Goal: Task Accomplishment & Management: Use online tool/utility

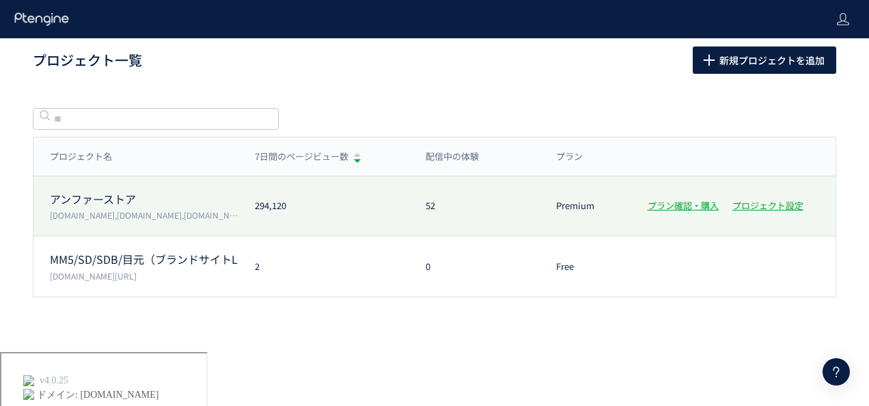
click at [101, 204] on p "アンファーストア" at bounding box center [144, 199] width 189 height 16
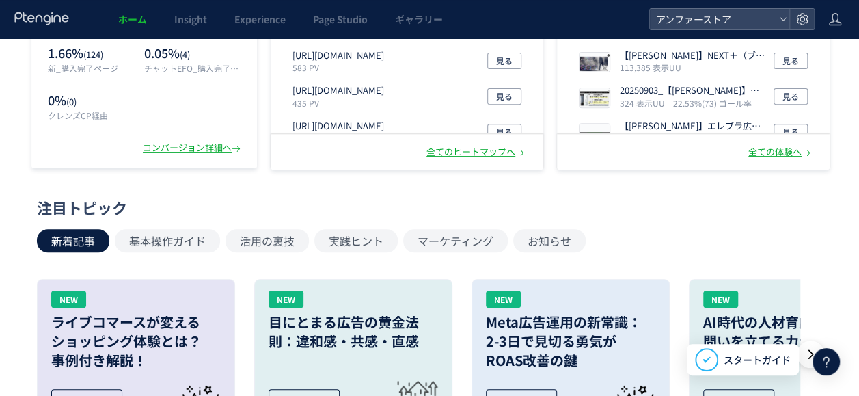
scroll to position [205, 0]
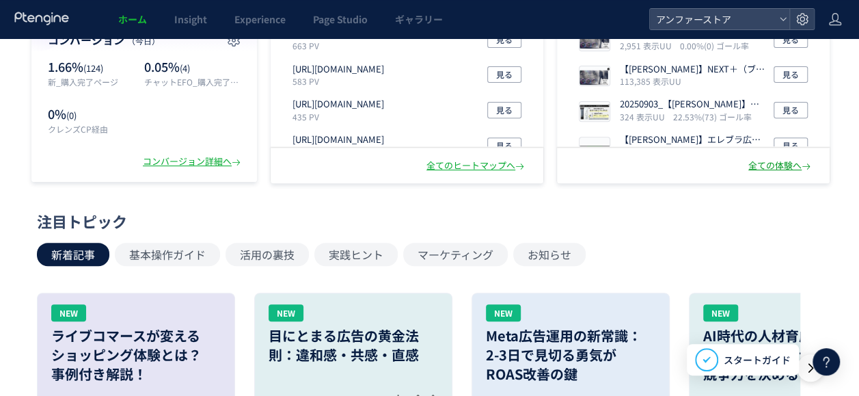
click at [771, 167] on div "全ての体験へ" at bounding box center [780, 165] width 65 height 13
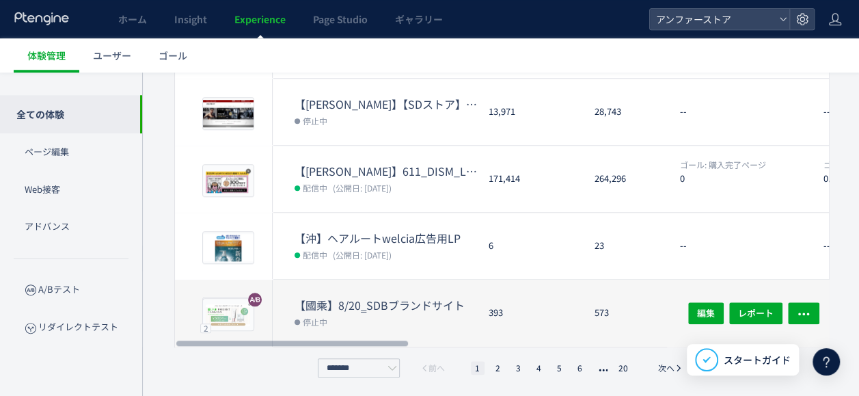
drag, startPoint x: 268, startPoint y: 340, endPoint x: 250, endPoint y: 299, distance: 45.3
click at [231, 339] on div at bounding box center [292, 343] width 232 height 8
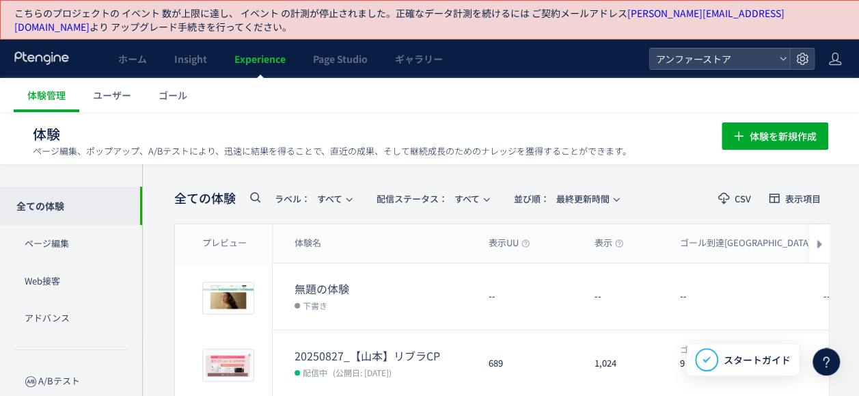
drag, startPoint x: 2, startPoint y: 7, endPoint x: 783, endPoint y: 35, distance: 781.6
click at [783, 35] on div "こちらのプロジェクトの イベント 数が上限に達し、 イベント の計測が停止されました。 正確なデータ計測を続けるには ご契約メールアドレス [PERSON_N…" at bounding box center [430, 20] width 861 height 40
click at [273, 119] on div "体験 ページ編集、ポップアップ、A/Bテストにより、迅速に結果を得ることで、直近の成果、そして継続成長のためのナレッジを獲得することができます。 体験を新規作成" at bounding box center [430, 134] width 795 height 44
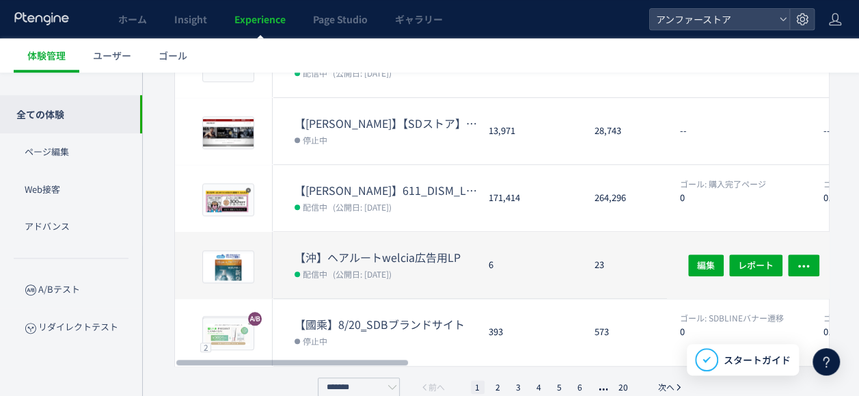
scroll to position [586, 0]
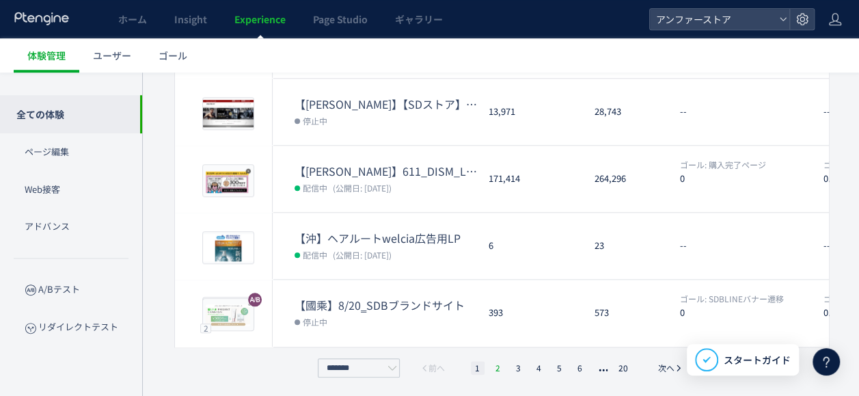
click at [499, 370] on li "2" at bounding box center [498, 368] width 14 height 14
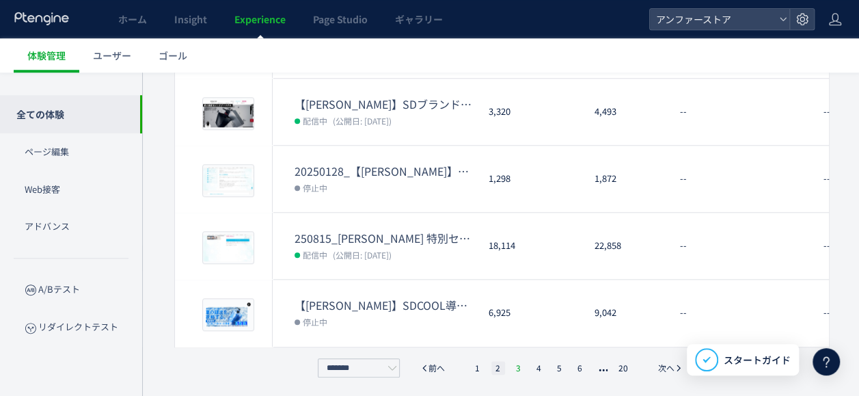
click at [516, 367] on li "3" at bounding box center [519, 368] width 14 height 14
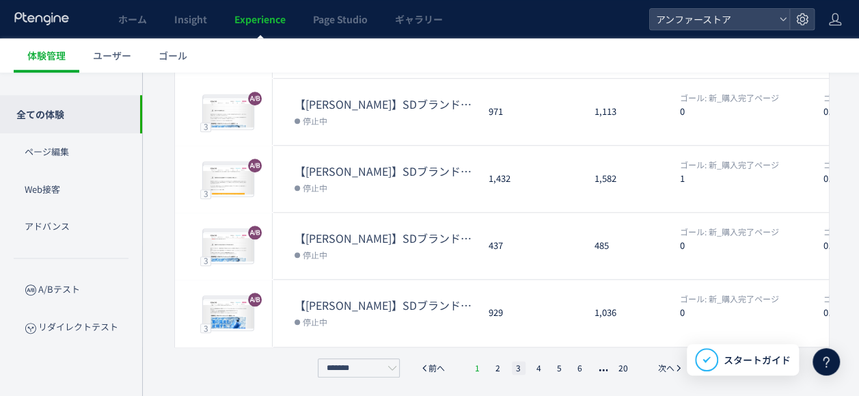
click at [476, 368] on li "1" at bounding box center [478, 368] width 14 height 14
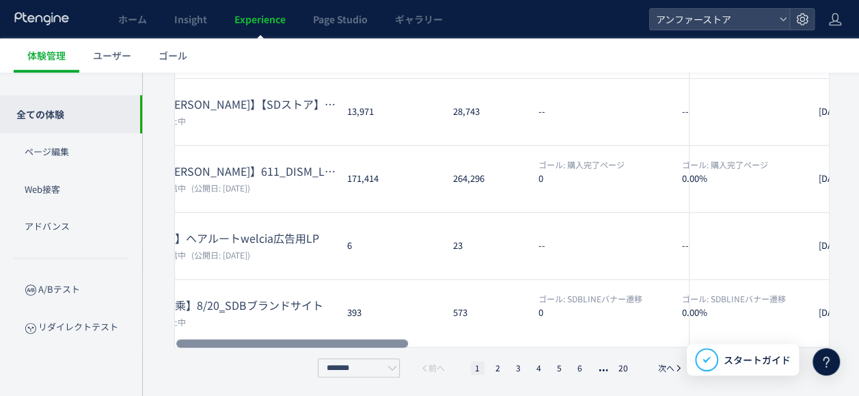
scroll to position [0, 0]
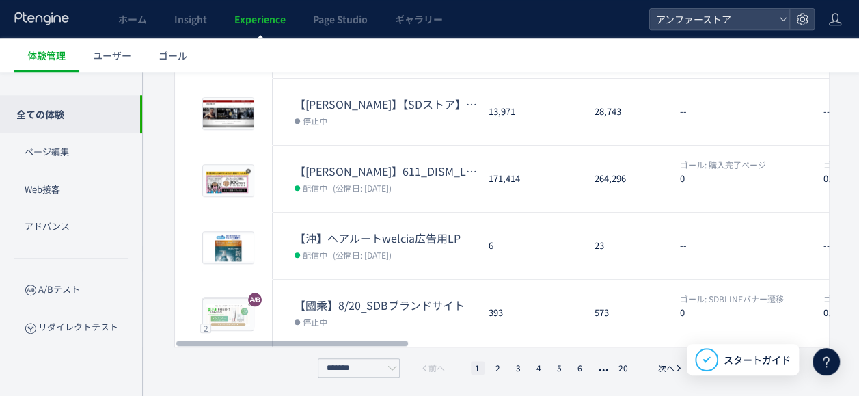
drag, startPoint x: 356, startPoint y: 341, endPoint x: 292, endPoint y: 344, distance: 63.6
click at [292, 344] on div at bounding box center [292, 343] width 232 height 8
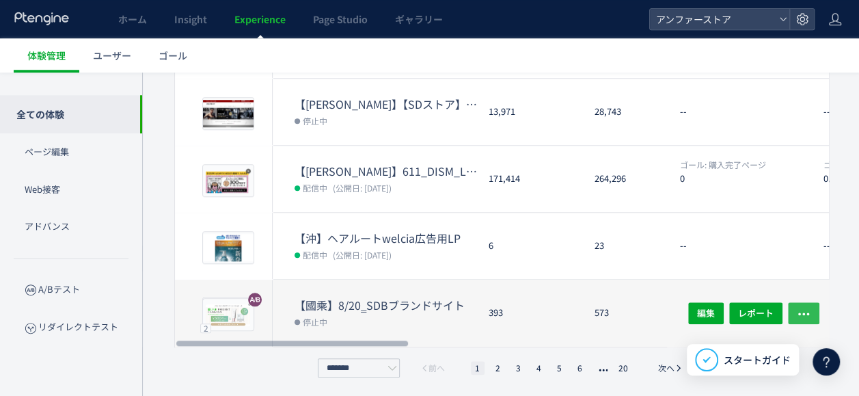
click at [797, 307] on icon "button" at bounding box center [804, 314] width 14 height 14
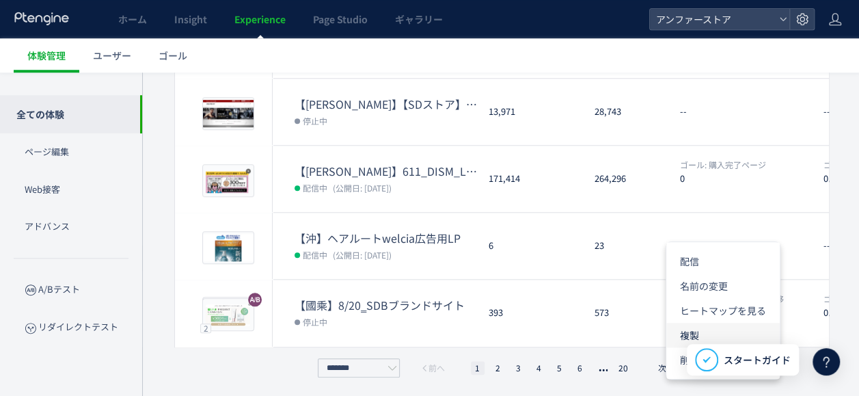
click at [707, 332] on li "複製" at bounding box center [722, 335] width 113 height 25
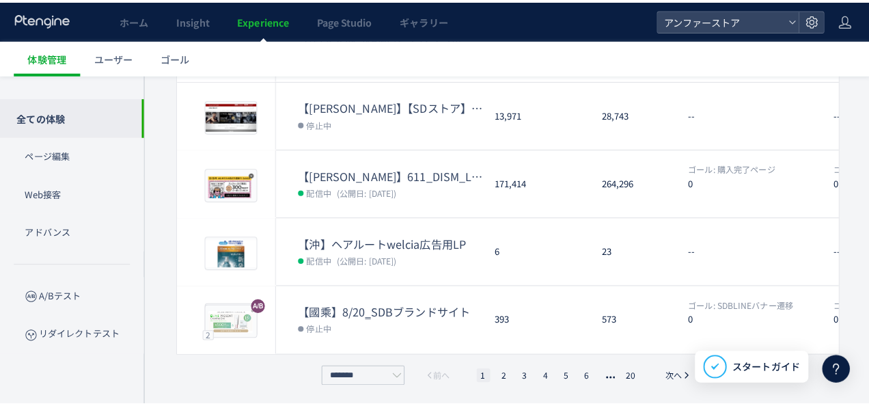
scroll to position [575, 0]
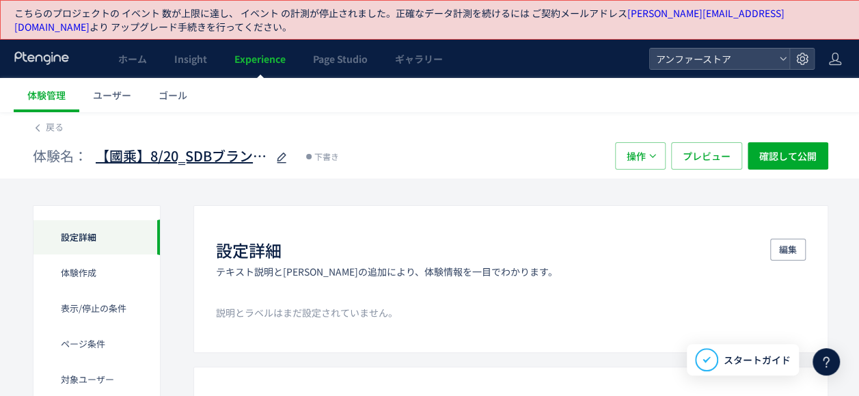
click at [284, 155] on use at bounding box center [282, 157] width 10 height 10
click at [191, 161] on input "**********" at bounding box center [181, 156] width 171 height 27
drag, startPoint x: 136, startPoint y: 156, endPoint x: 113, endPoint y: 156, distance: 22.6
click at [113, 156] on input "**********" at bounding box center [181, 156] width 171 height 27
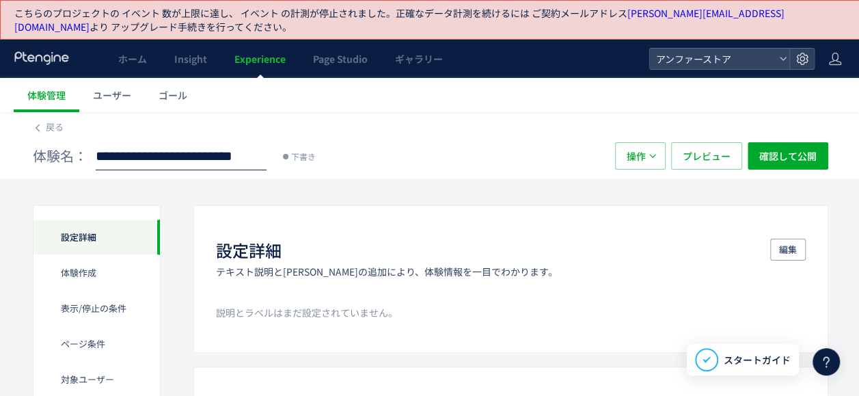
type input "**********"
click at [141, 57] on span "ホーム" at bounding box center [132, 59] width 29 height 14
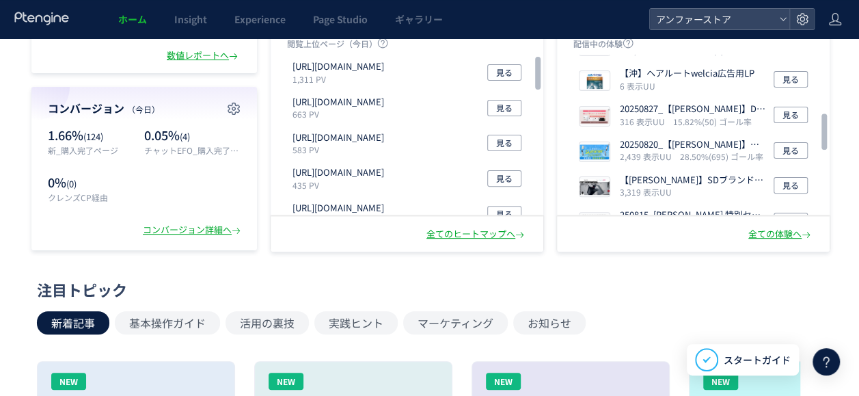
scroll to position [273, 0]
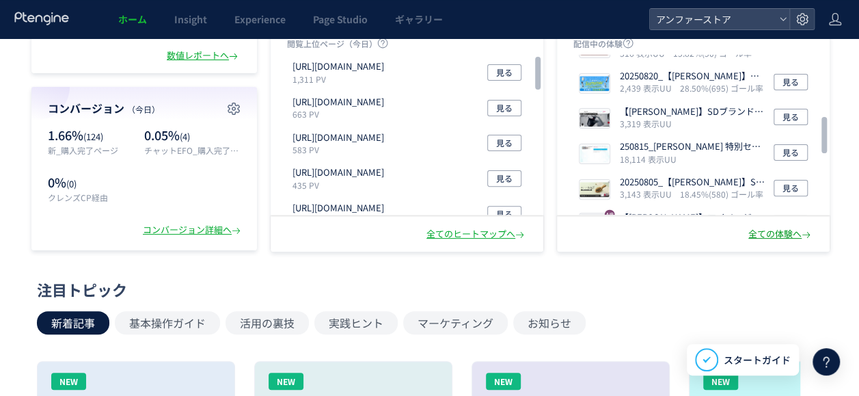
click at [782, 238] on div "全ての体験へ" at bounding box center [780, 234] width 65 height 13
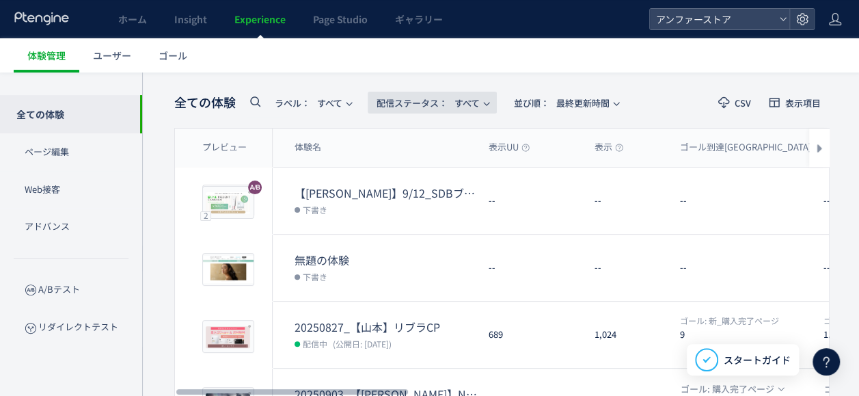
scroll to position [68, 0]
